Goal: Download file/media

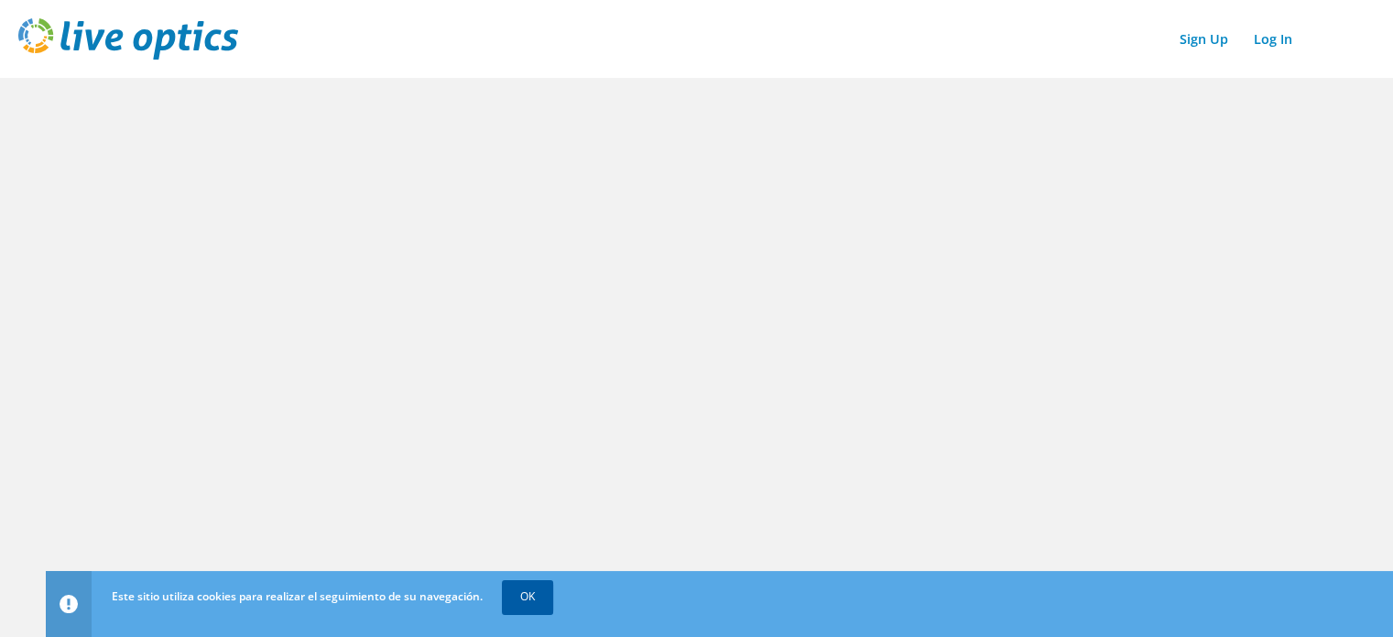
click at [518, 596] on link "OK" at bounding box center [527, 596] width 51 height 33
